Goal: Task Accomplishment & Management: Manage account settings

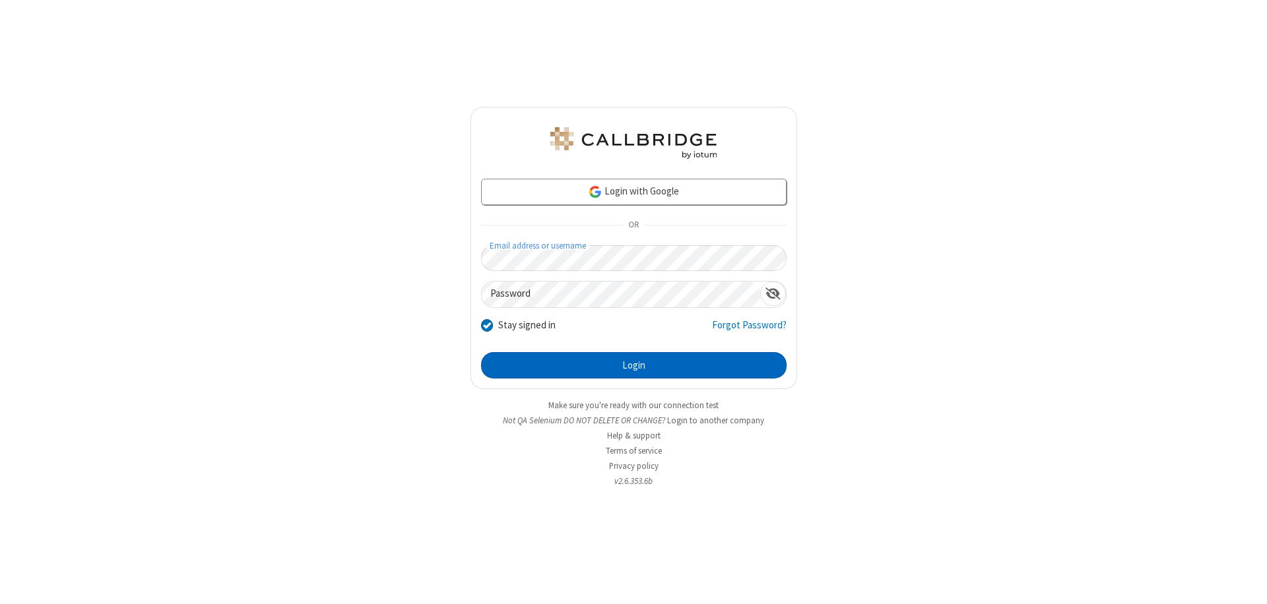
click at [633, 366] on button "Login" at bounding box center [633, 365] width 305 height 26
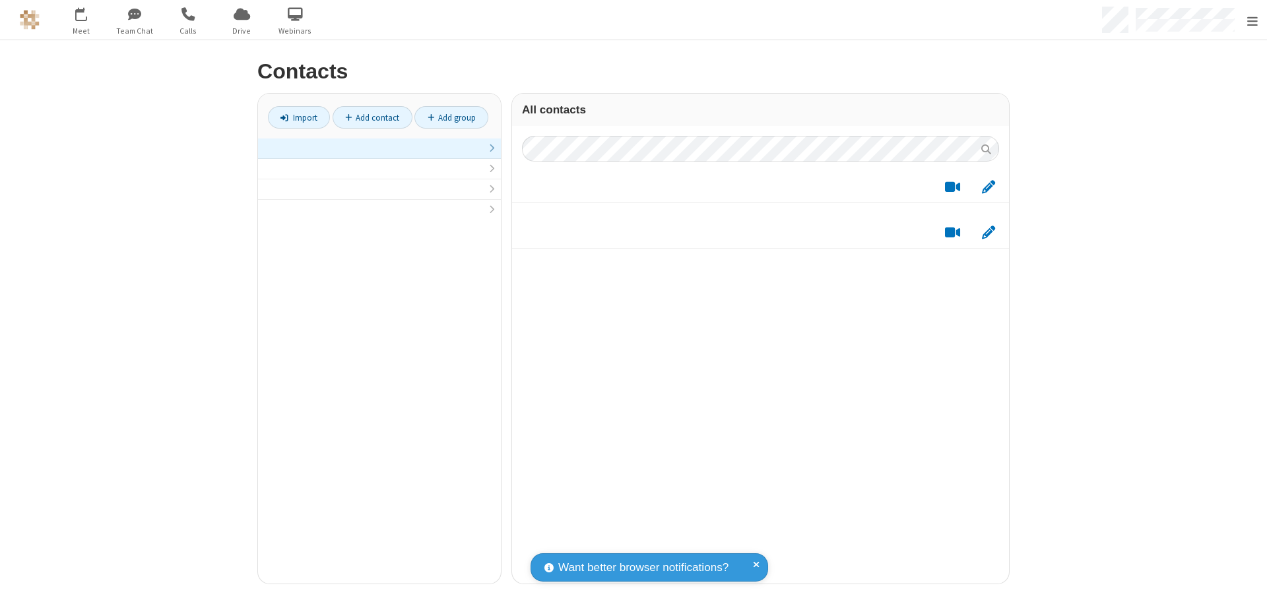
click at [367, 117] on link "Add contact" at bounding box center [373, 117] width 80 height 22
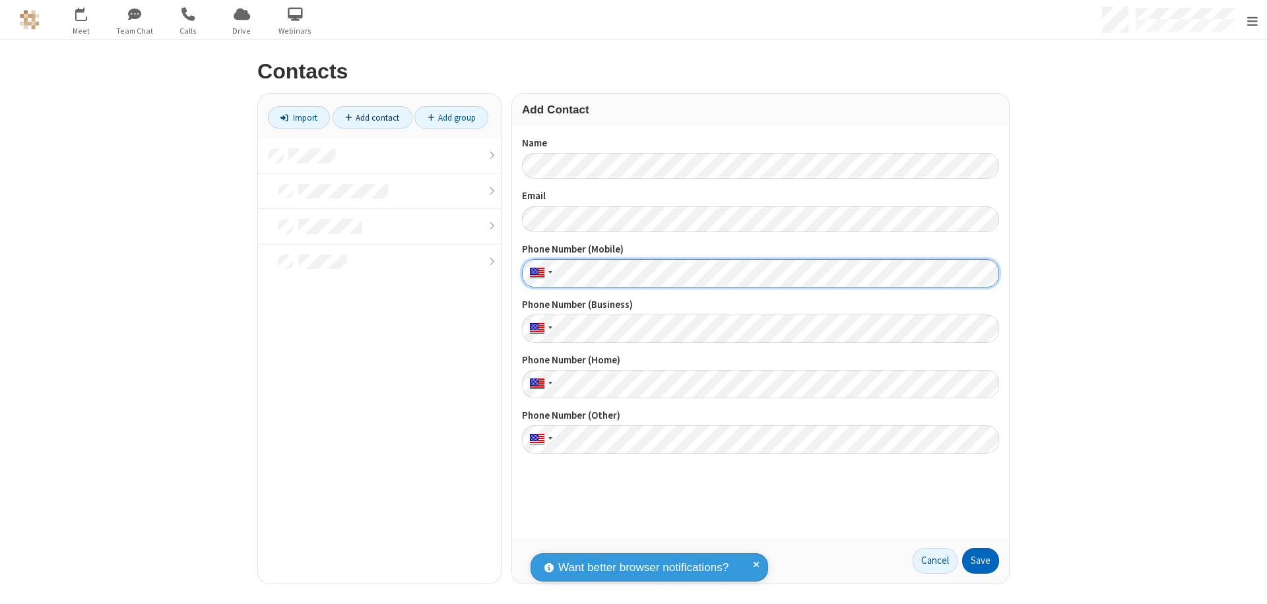
click at [975, 561] on button "Save" at bounding box center [980, 561] width 37 height 26
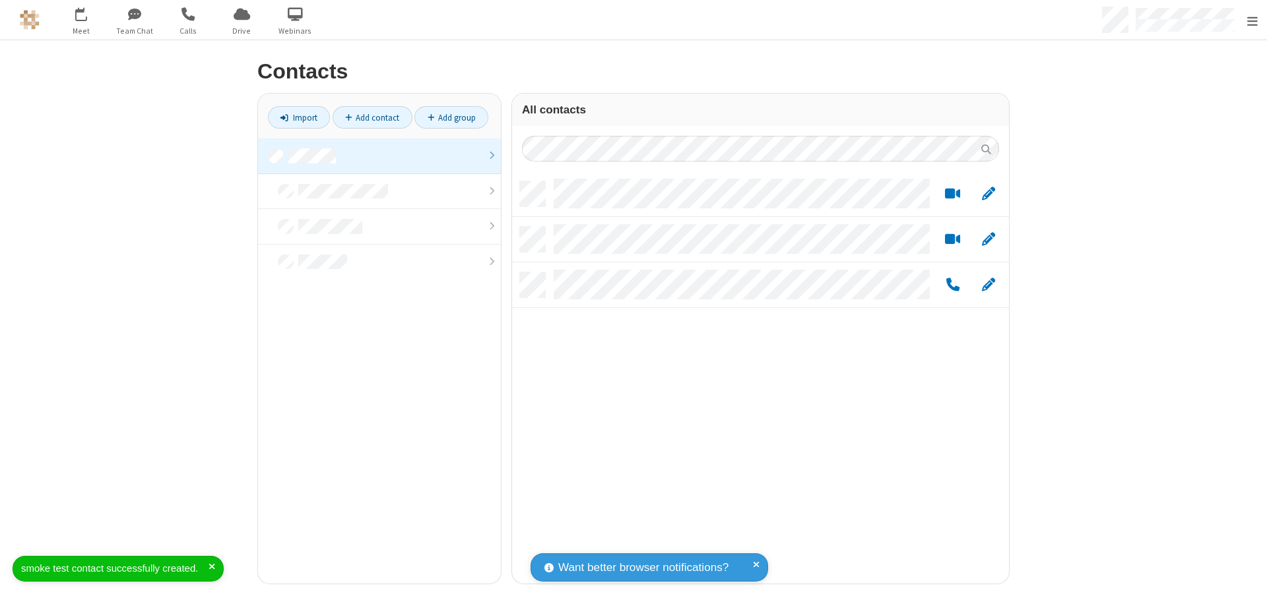
scroll to position [402, 487]
